Goal: Use online tool/utility: Utilize a website feature to perform a specific function

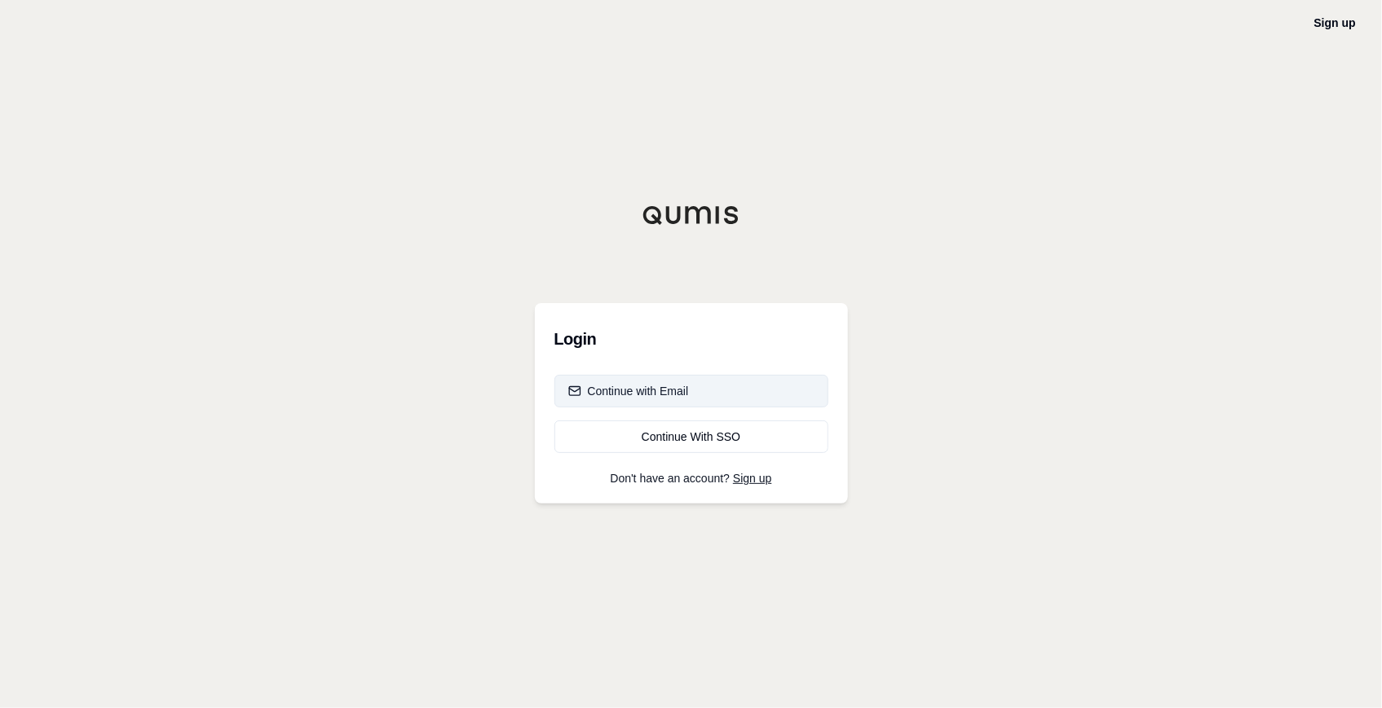
click at [662, 385] on div "Continue with Email" at bounding box center [628, 391] width 121 height 16
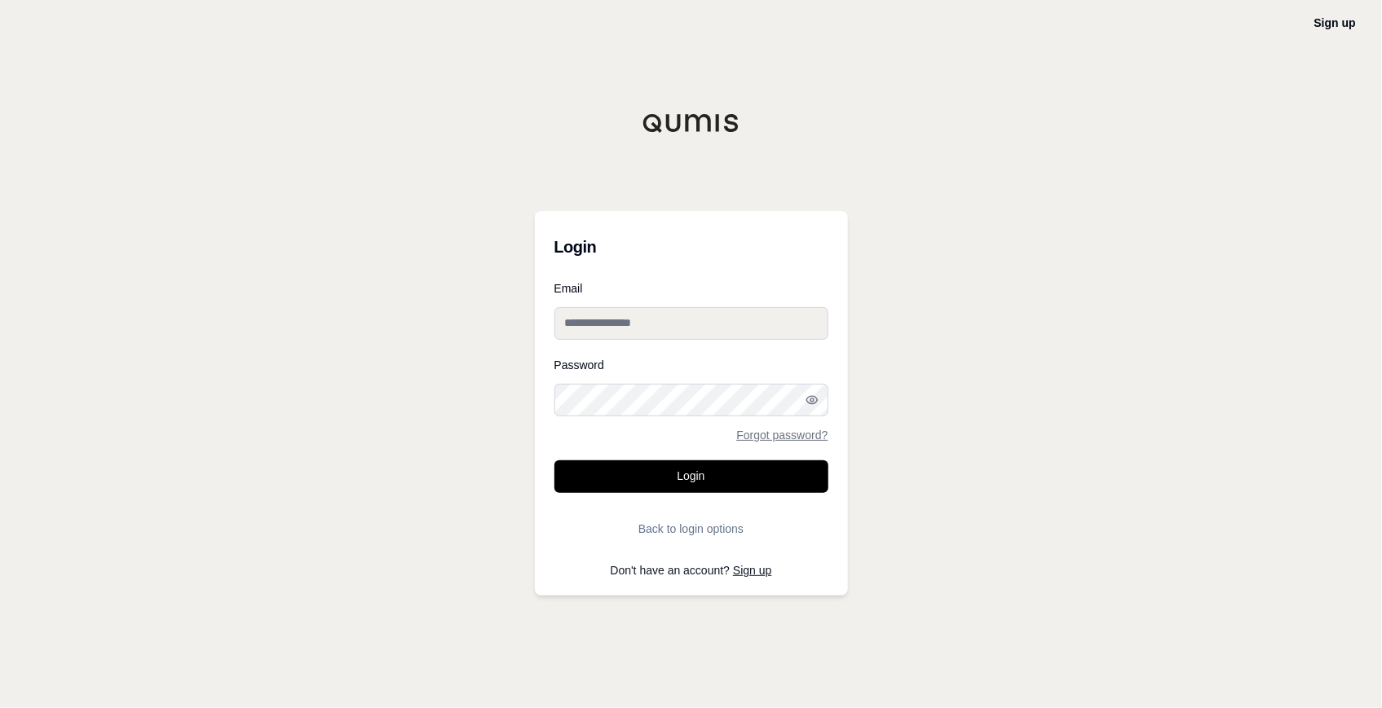
click at [605, 325] on input "Email" at bounding box center [691, 323] width 274 height 33
paste input "**********"
type input "**********"
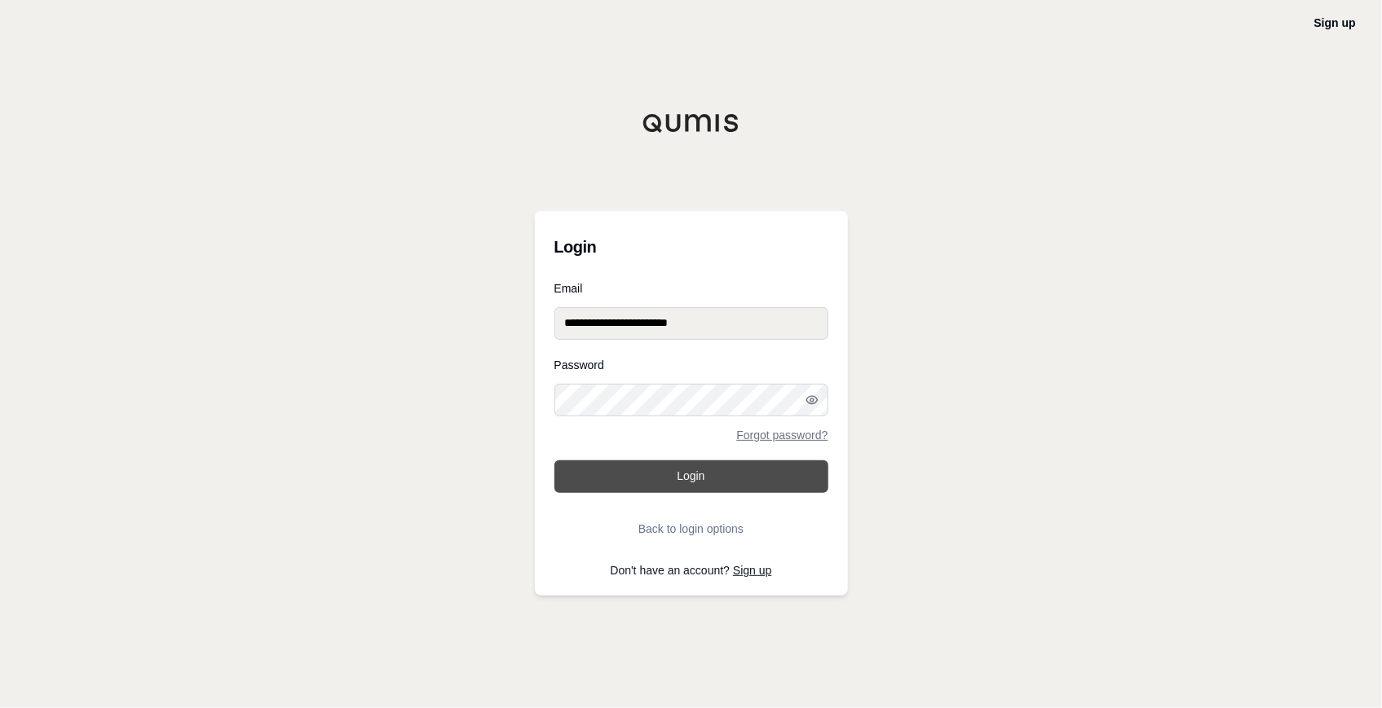
click at [601, 467] on button "Login" at bounding box center [691, 477] width 274 height 33
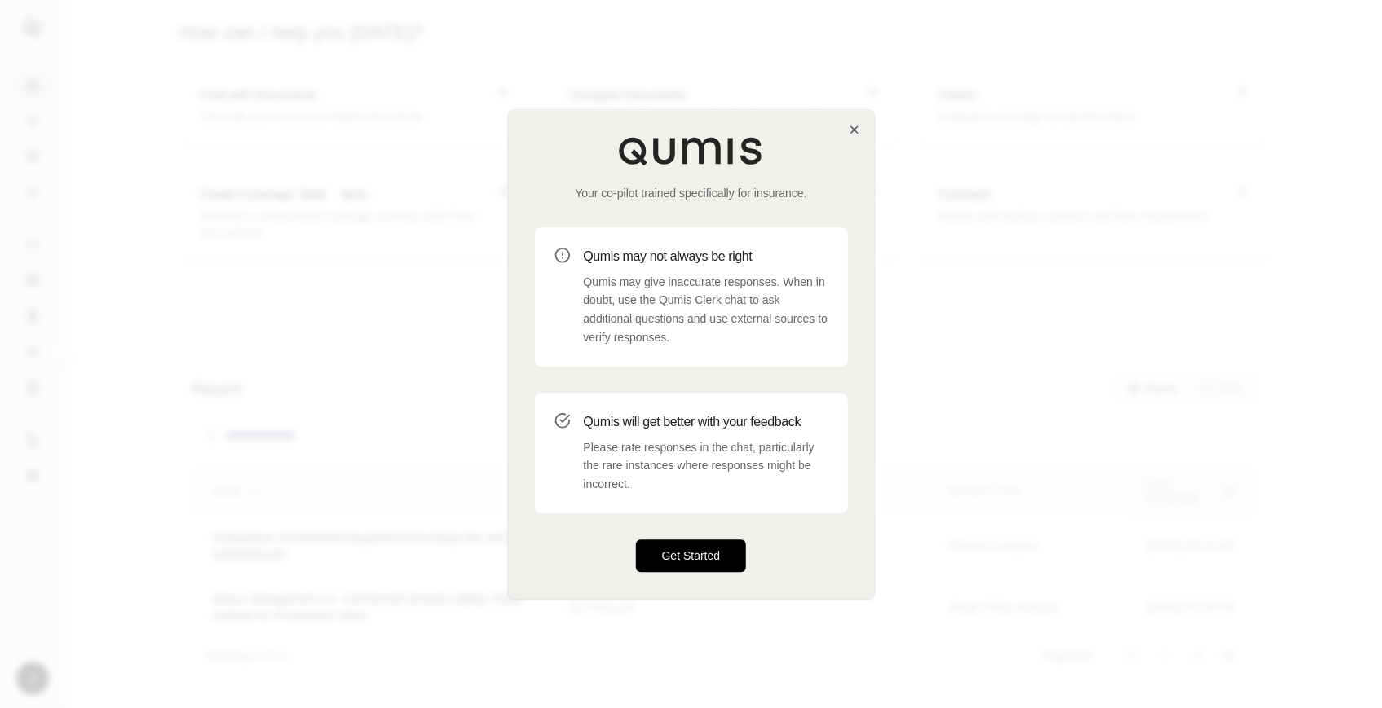
click at [700, 552] on button "Get Started" at bounding box center [691, 556] width 111 height 33
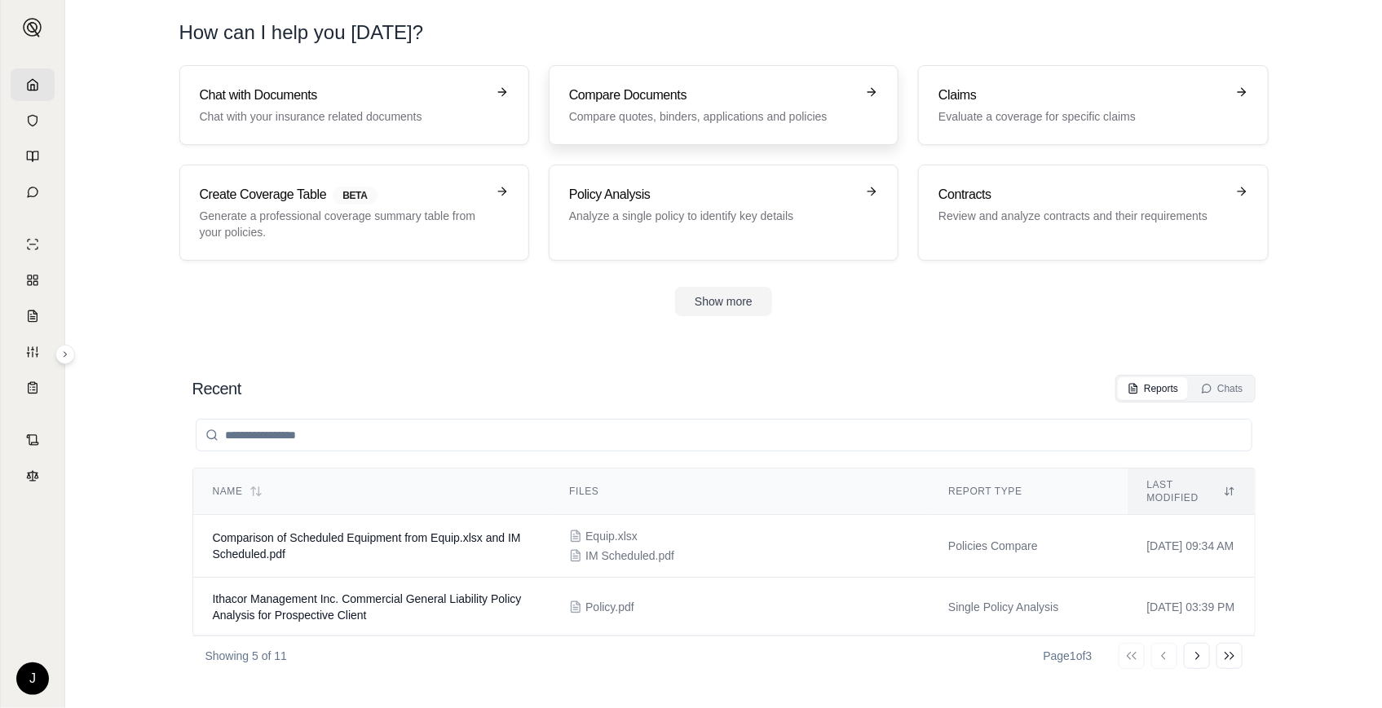
click at [734, 121] on p "Compare quotes, binders, applications and policies" at bounding box center [712, 116] width 286 height 16
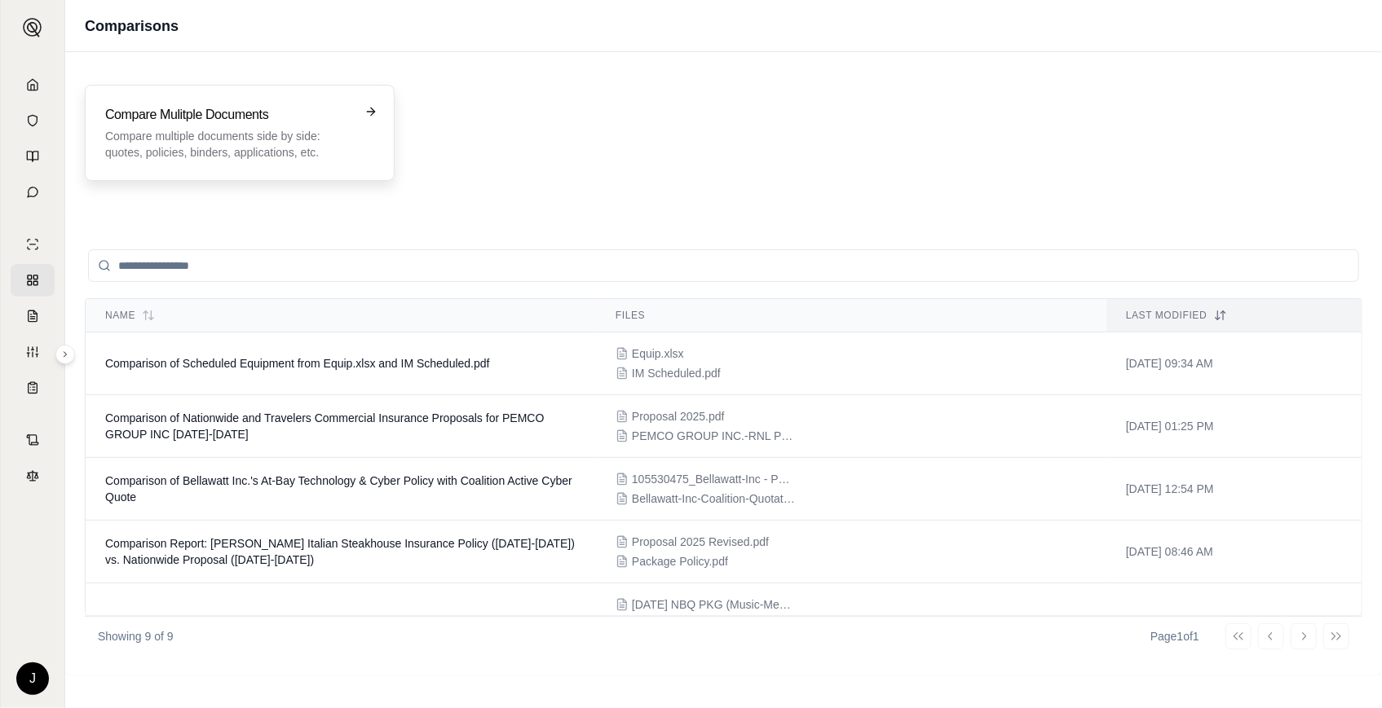
click at [294, 140] on p "Compare multiple documents side by side: quotes, policies, binders, application…" at bounding box center [228, 144] width 246 height 33
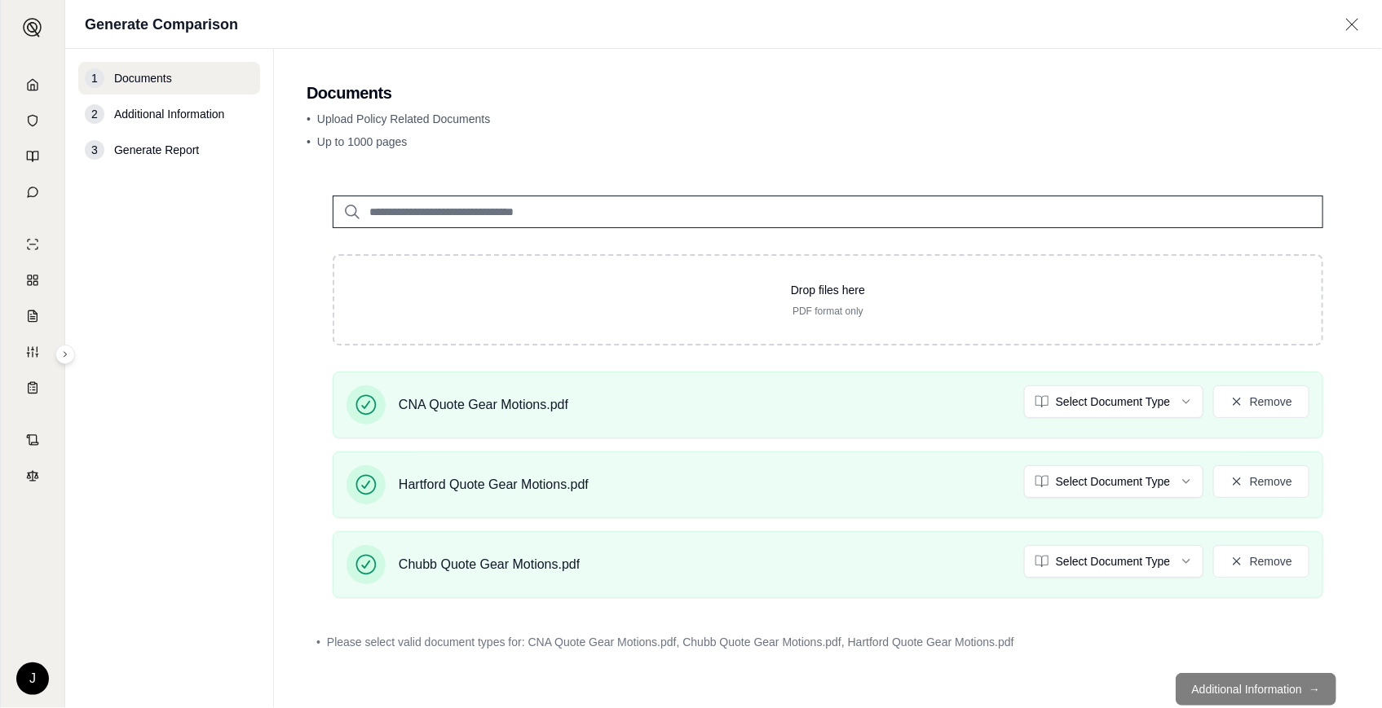
click at [1264, 695] on footer "Additional Information →" at bounding box center [828, 689] width 1043 height 59
click at [1264, 690] on footer "Additional Information →" at bounding box center [828, 689] width 1043 height 59
click at [1264, 689] on footer "Additional Information →" at bounding box center [828, 689] width 1043 height 59
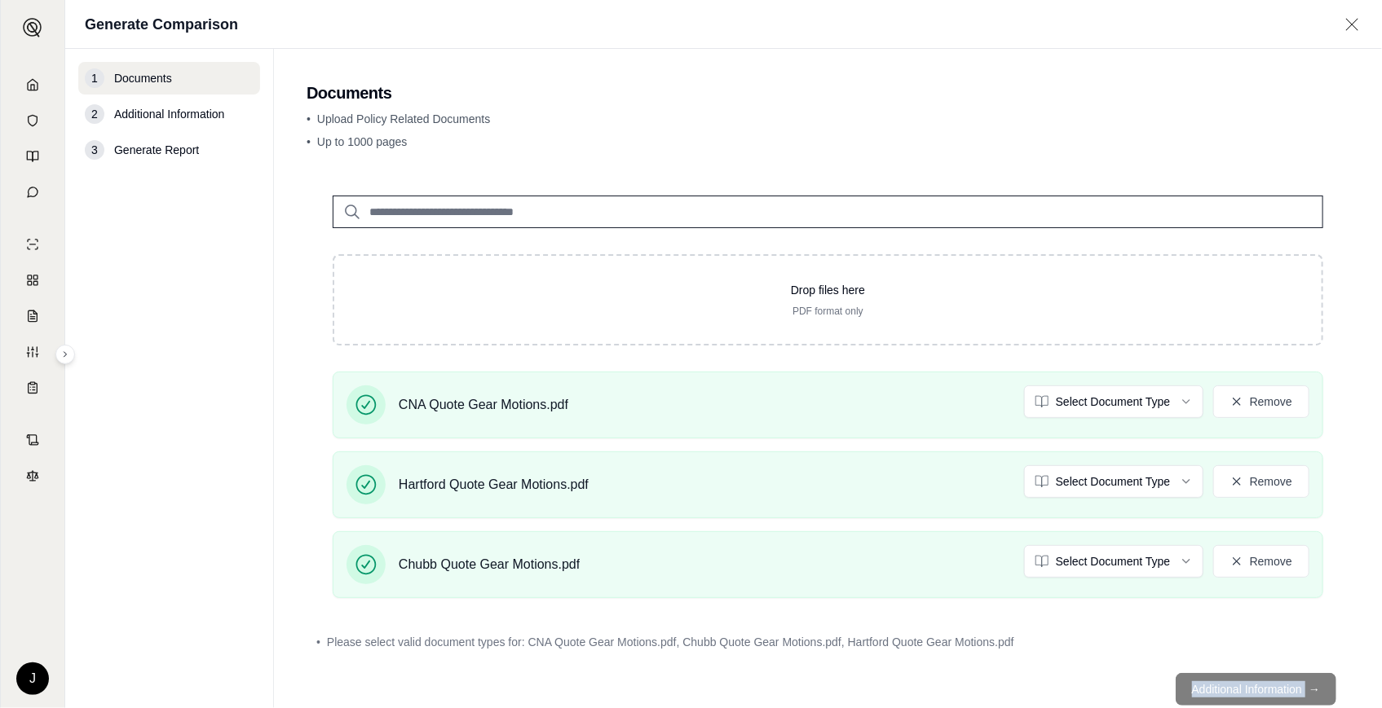
click at [1264, 689] on footer "Additional Information →" at bounding box center [828, 689] width 1043 height 59
click at [1229, 681] on footer "Additional Information →" at bounding box center [828, 689] width 1043 height 59
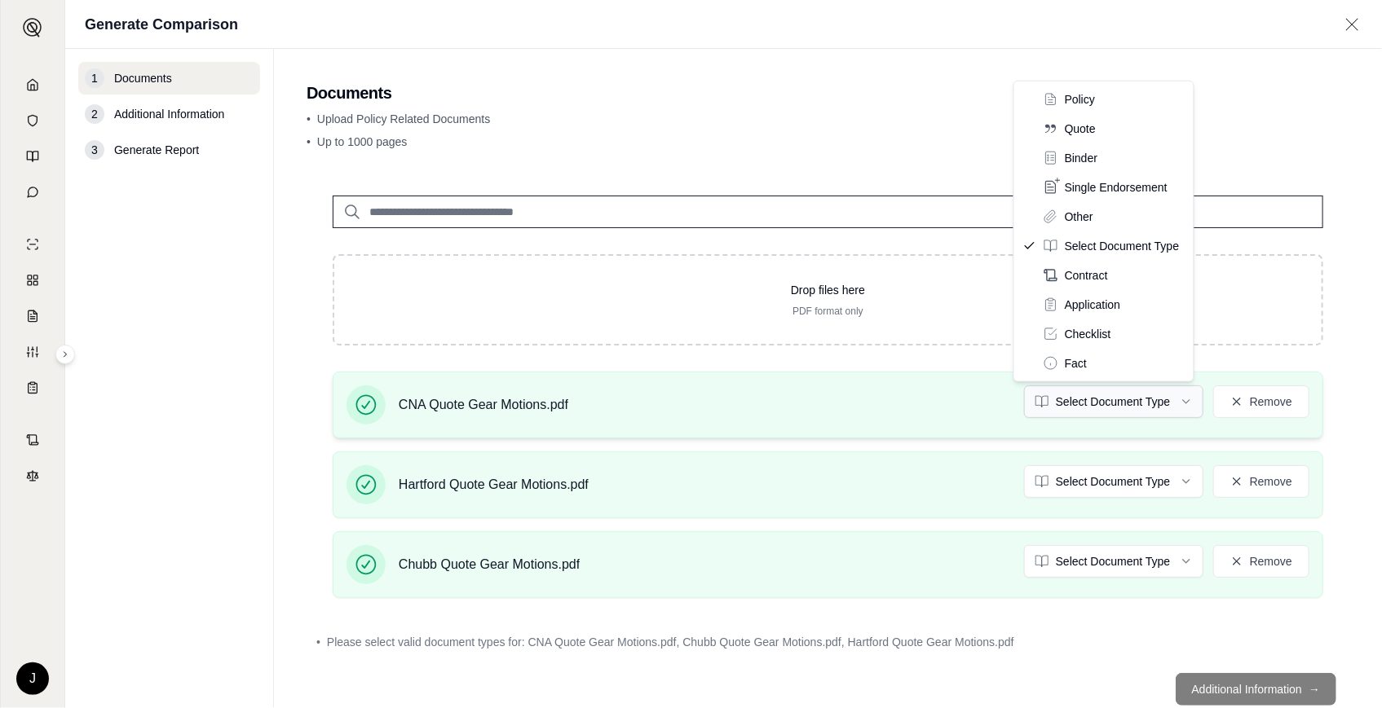
click at [1091, 409] on html "J Generate Comparison 1 Documents 2 Additional Information 3 Generate Report Do…" at bounding box center [691, 354] width 1382 height 708
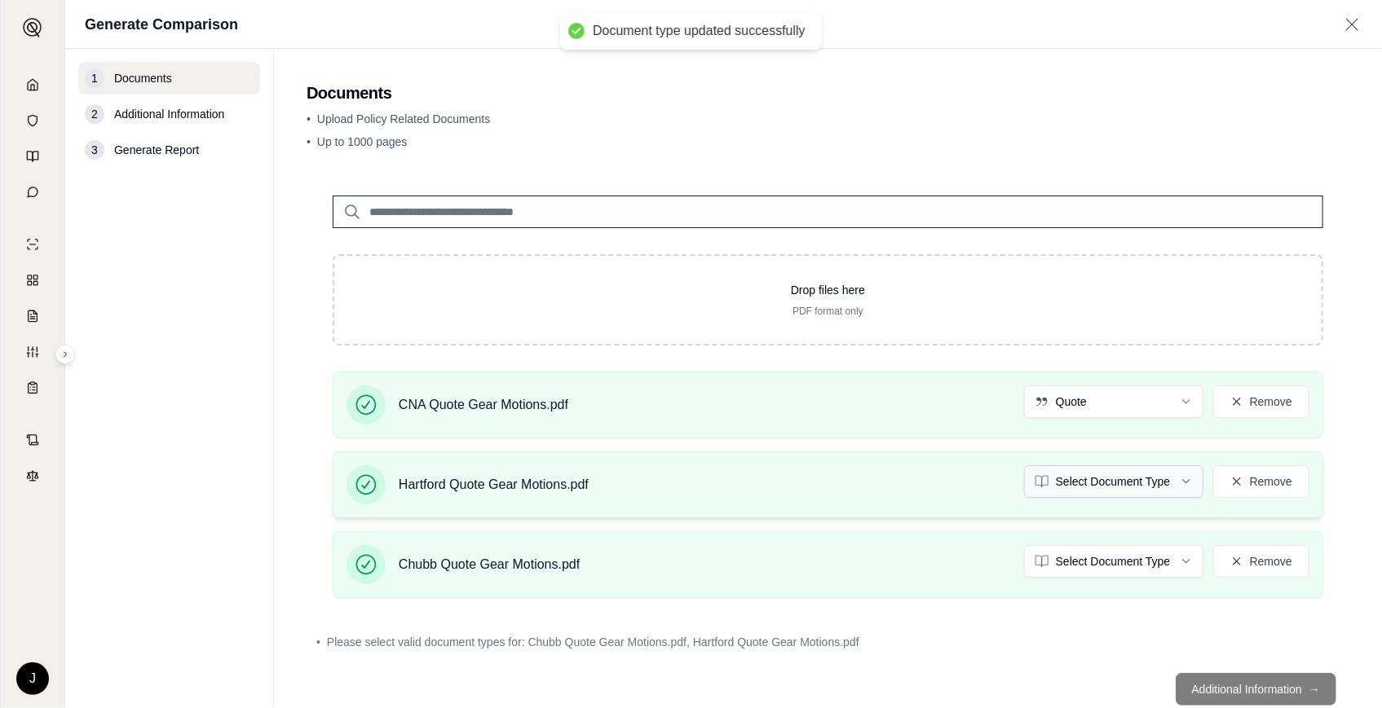
click at [1088, 477] on html "Document type updated successfully J Generate Comparison 1 Documents 2 Addition…" at bounding box center [691, 354] width 1382 height 708
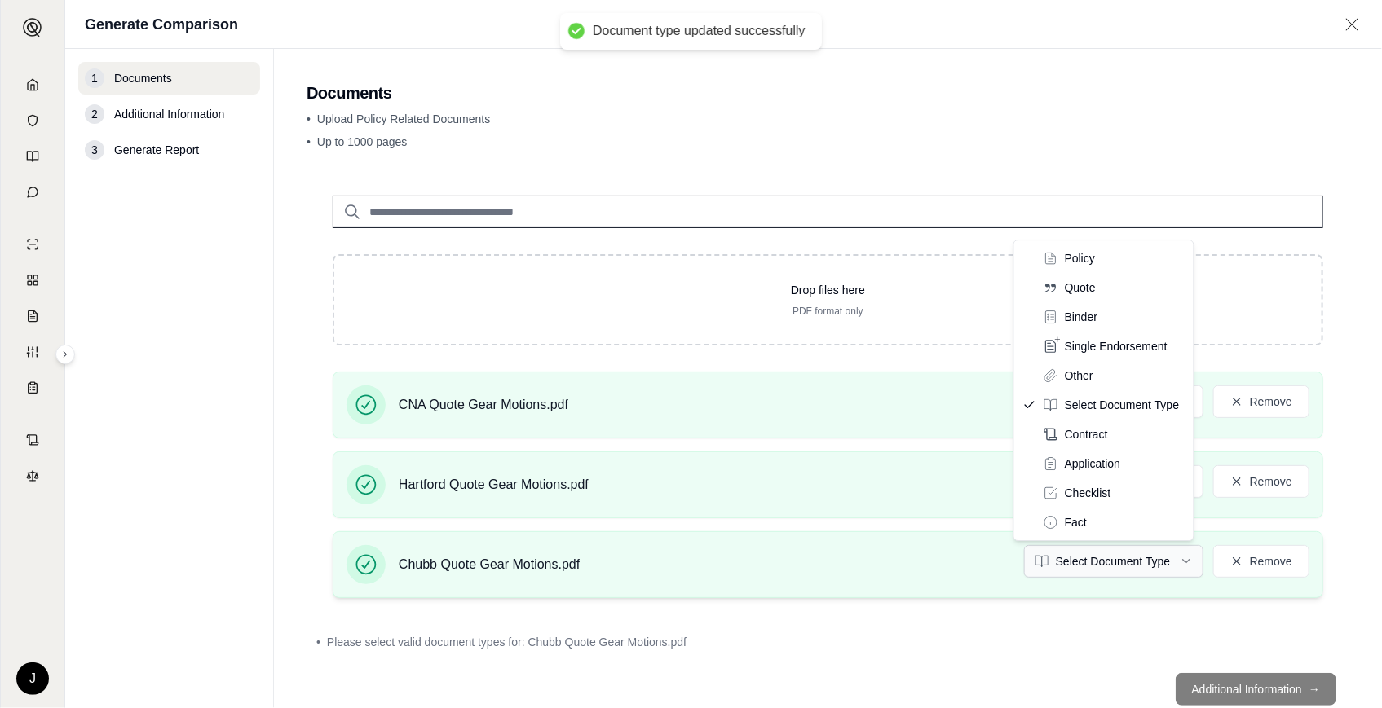
click at [1091, 562] on html "Document type updated successfully J Generate Comparison 1 Documents 2 Addition…" at bounding box center [691, 354] width 1382 height 708
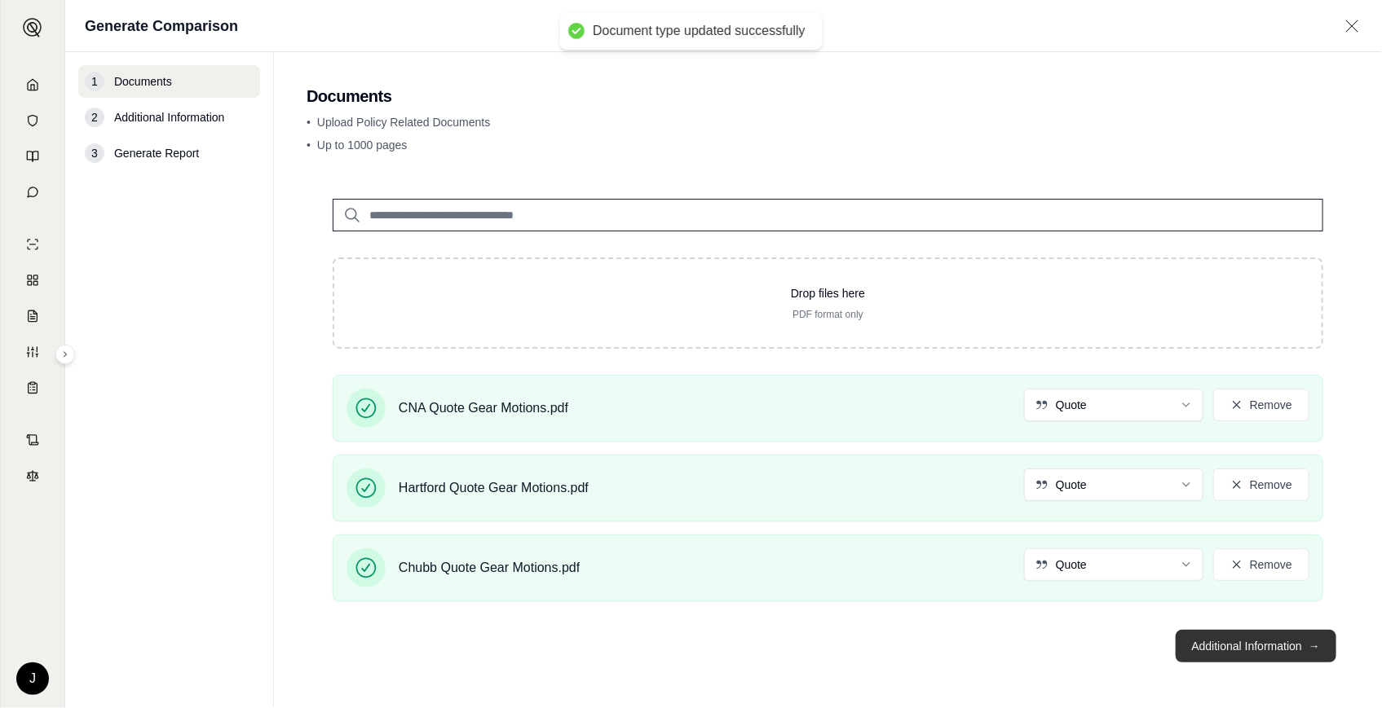
click at [1237, 645] on button "Additional Information →" at bounding box center [1256, 646] width 161 height 33
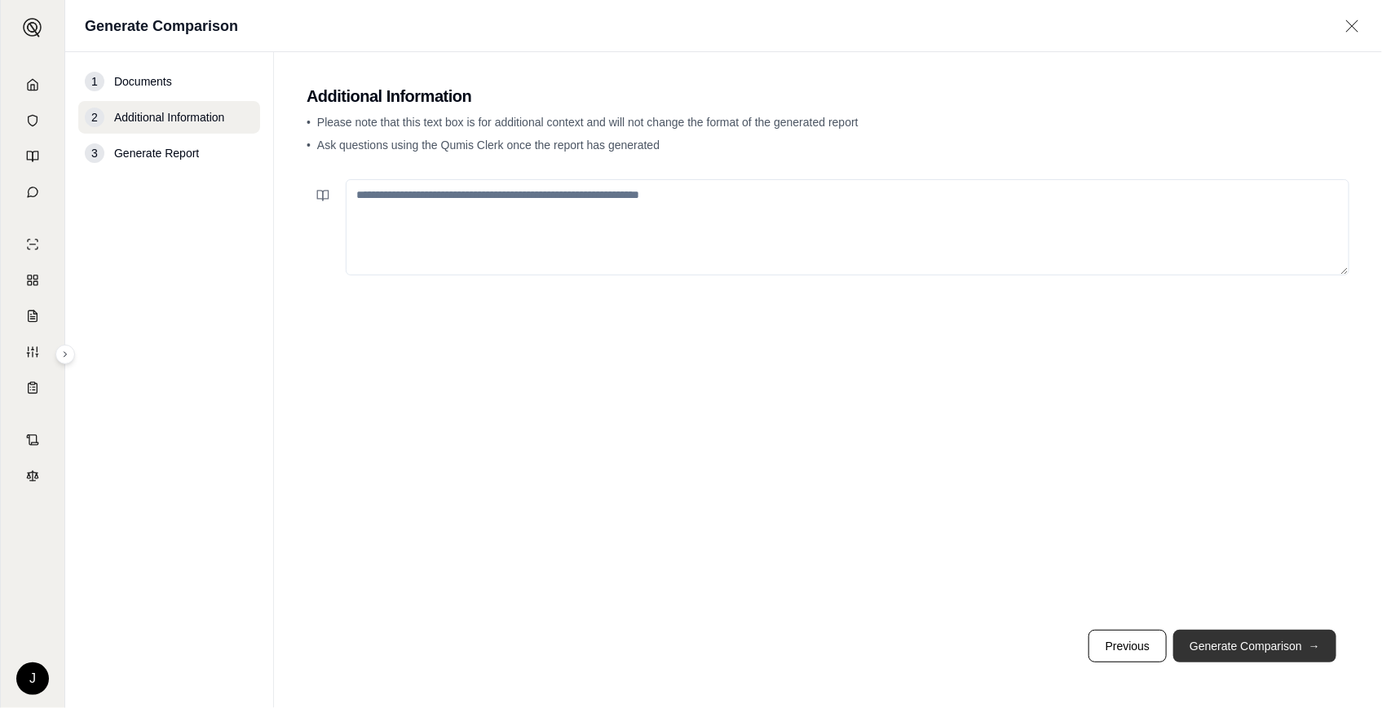
click at [1237, 645] on button "Generate Comparison →" at bounding box center [1254, 646] width 163 height 33
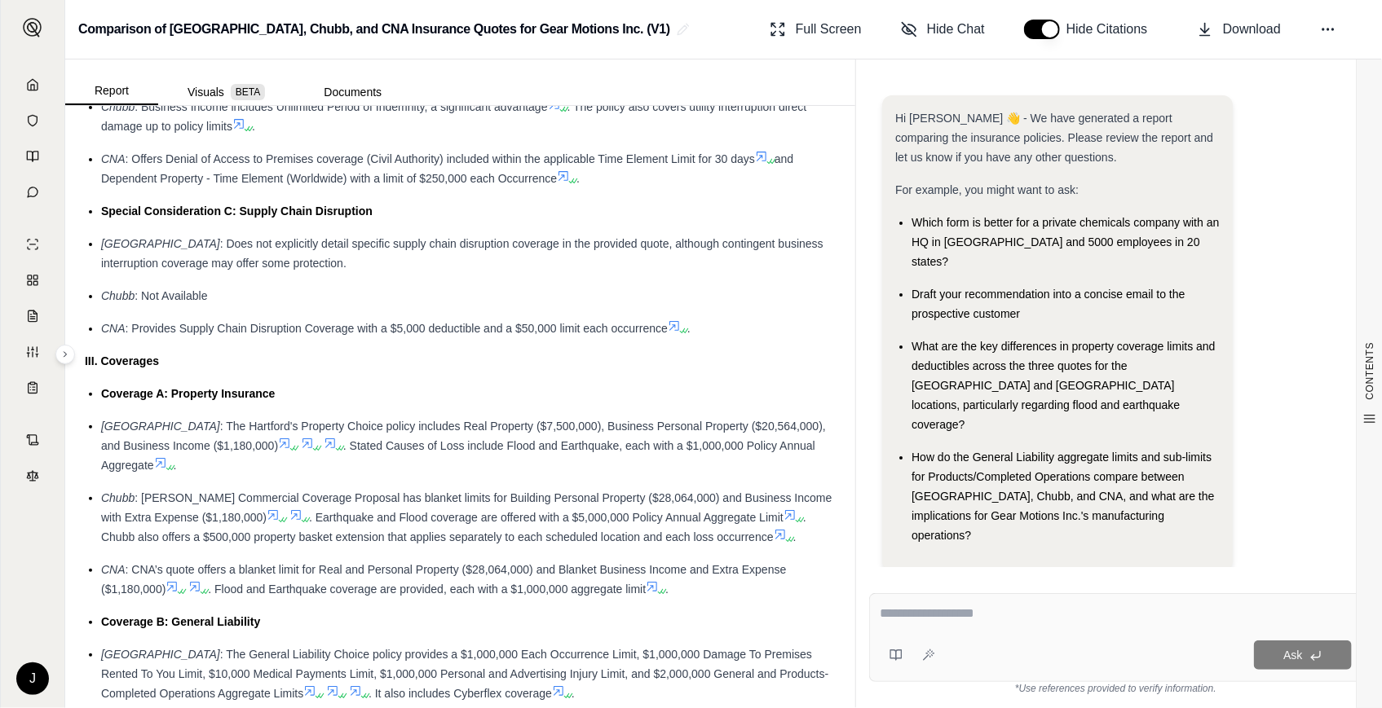
scroll to position [1630, 0]
